Goal: Information Seeking & Learning: Learn about a topic

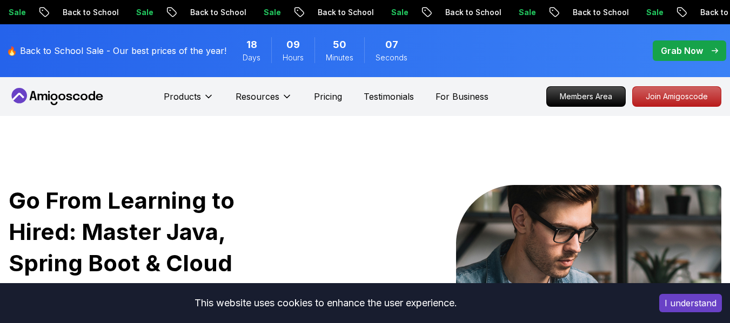
click at [695, 301] on button "I understand" at bounding box center [690, 303] width 63 height 18
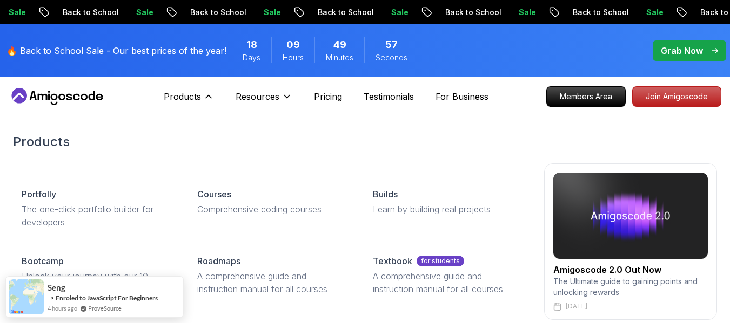
scroll to position [121, 0]
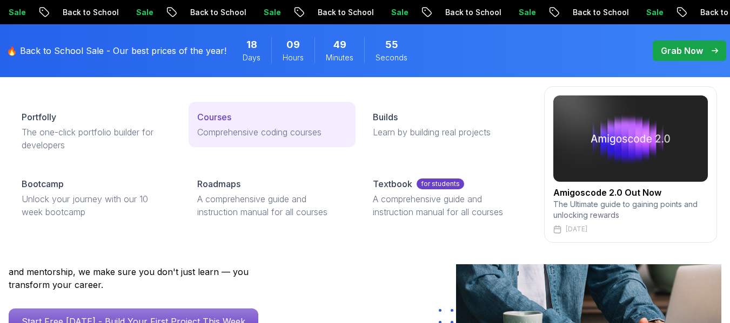
click at [262, 129] on p "Comprehensive coding courses" at bounding box center [272, 132] width 150 height 13
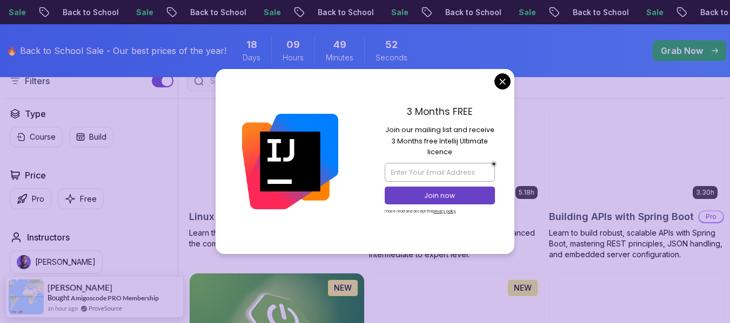
scroll to position [309, 0]
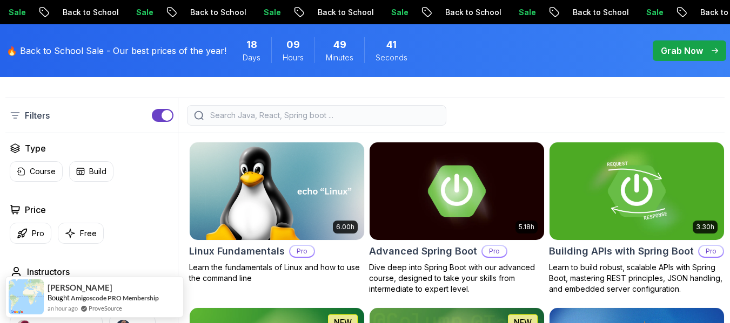
scroll to position [275, 0]
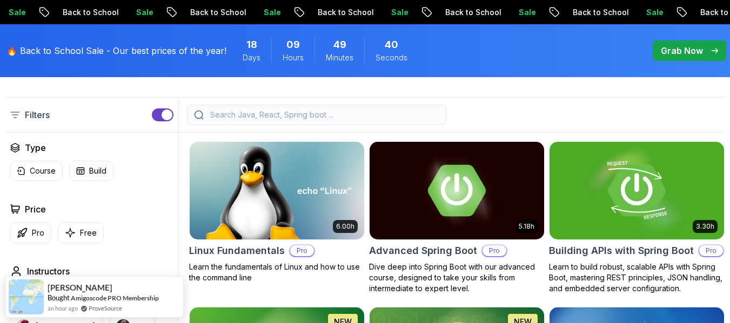
click at [251, 120] on input "search" at bounding box center [323, 115] width 231 height 11
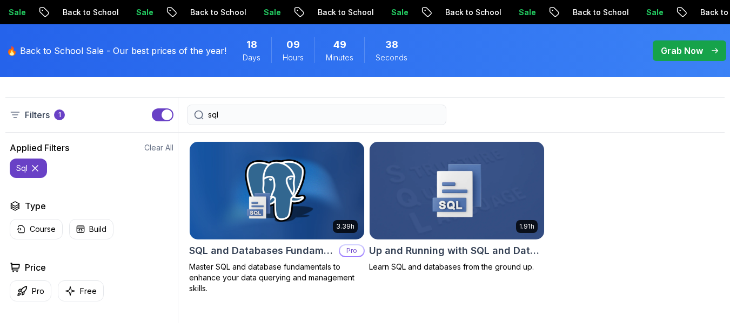
type input "sql"
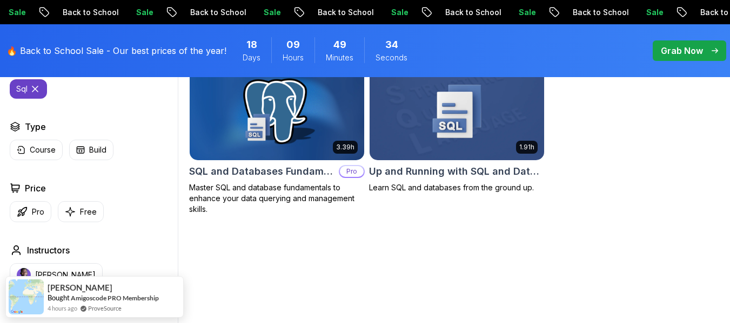
scroll to position [355, 0]
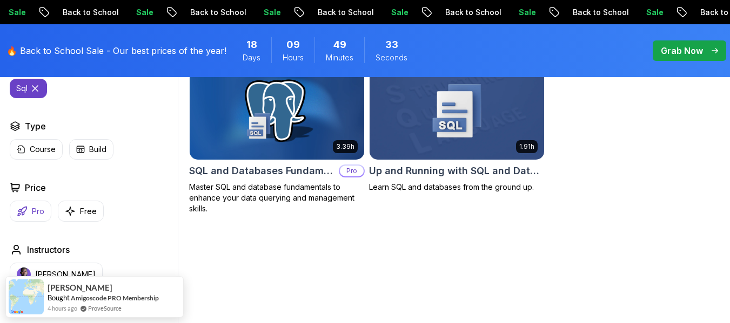
click at [28, 222] on button "Pro" at bounding box center [31, 211] width 42 height 21
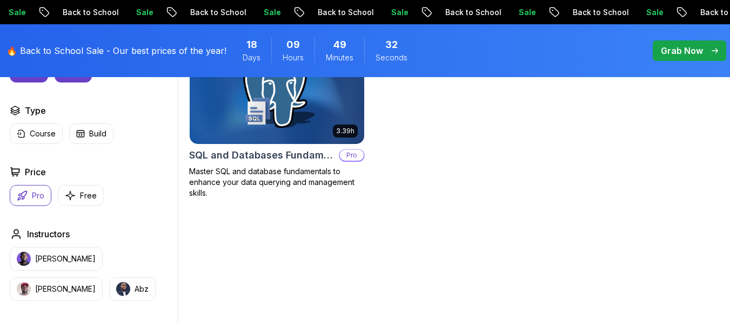
scroll to position [371, 0]
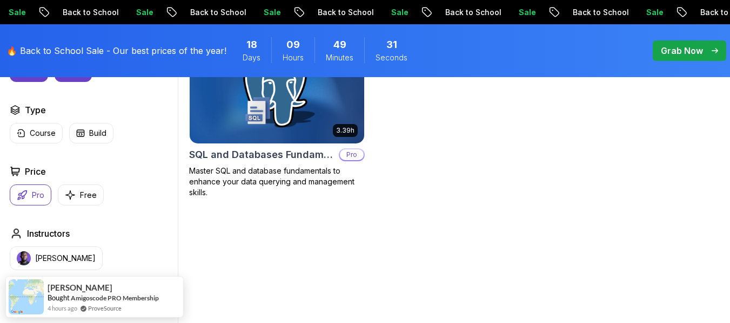
click at [292, 195] on p "Master SQL and database fundamentals to enhance your data querying and manageme…" at bounding box center [277, 182] width 176 height 32
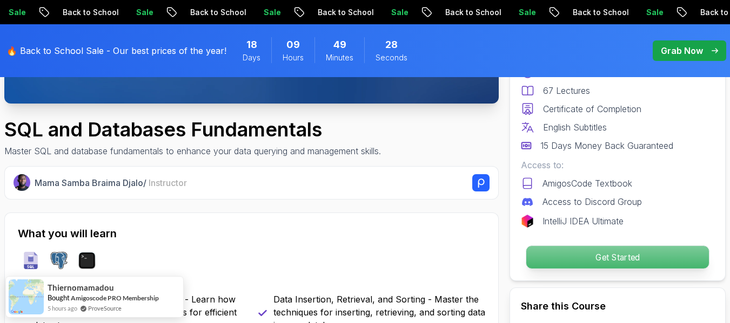
scroll to position [397, 0]
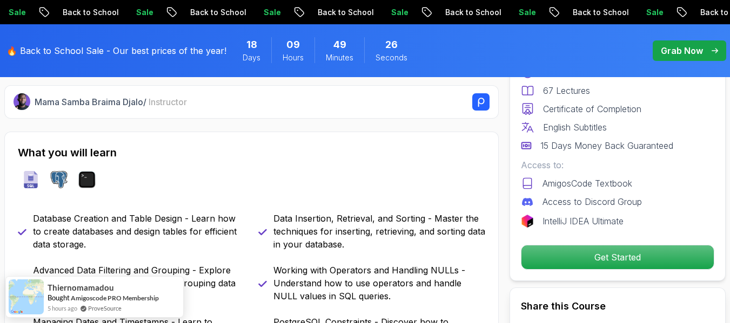
click at [696, 54] on p "Grab Now" at bounding box center [681, 50] width 42 height 13
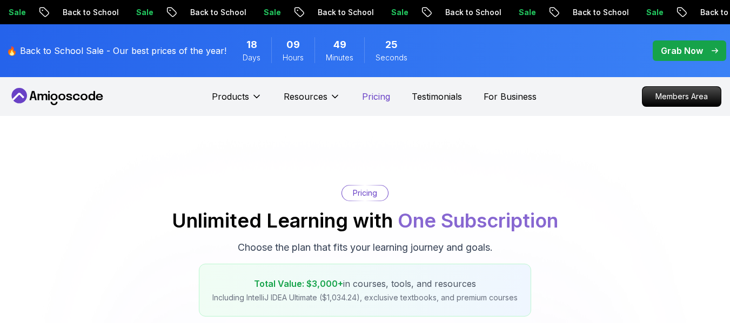
click at [380, 98] on p "Pricing" at bounding box center [376, 96] width 28 height 13
